Goal: Task Accomplishment & Management: Manage account settings

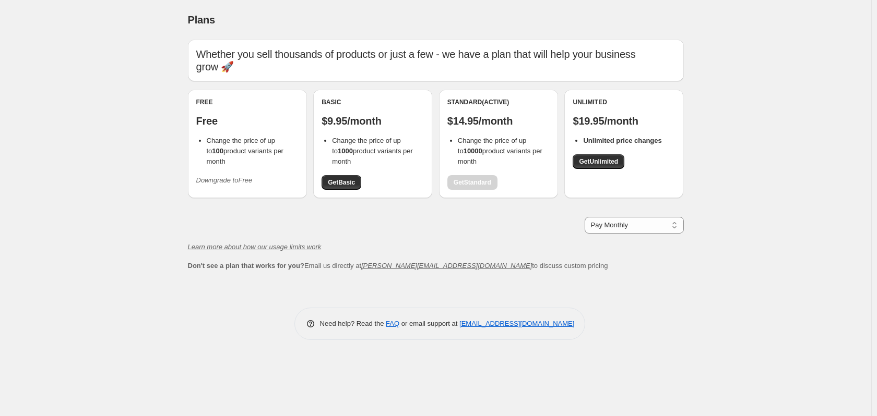
click at [225, 176] on icon "Downgrade to Free" at bounding box center [224, 180] width 56 height 8
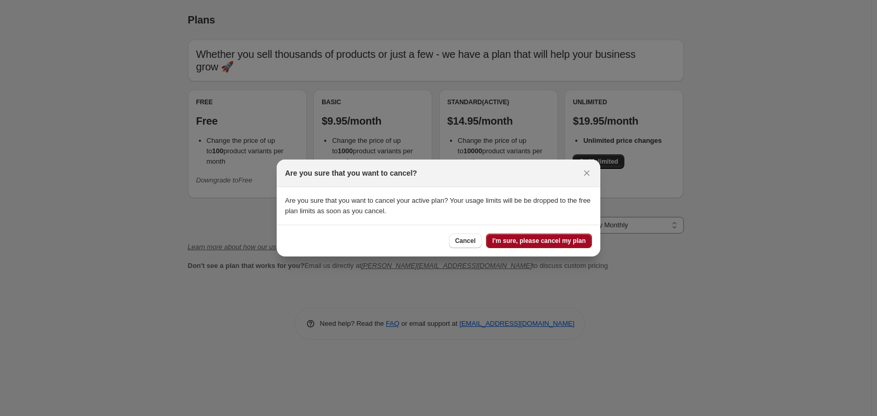
click at [553, 237] on button "I'm sure, please cancel my plan" at bounding box center [539, 241] width 106 height 15
